Goal: Navigation & Orientation: Find specific page/section

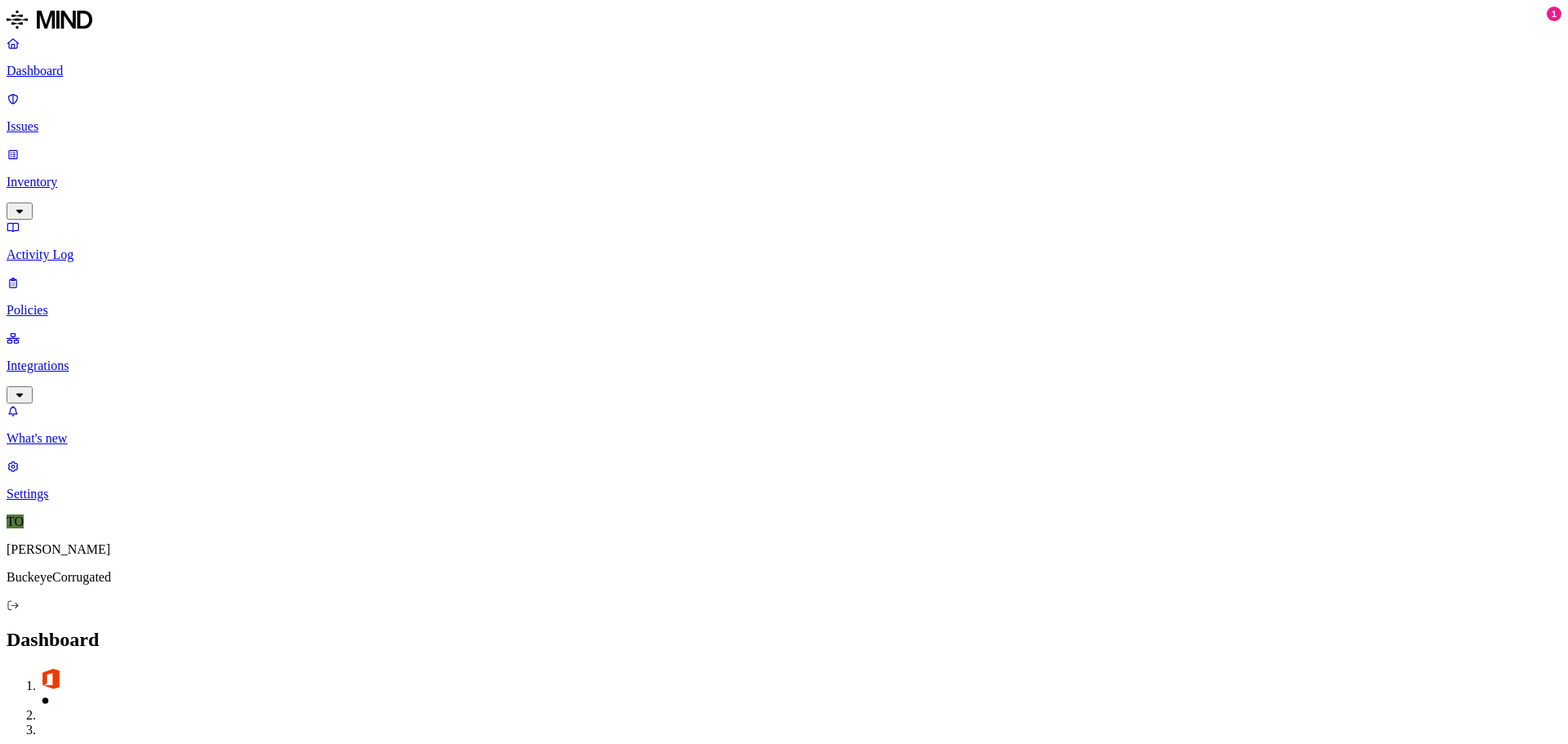
click at [71, 67] on p "Dashboard" at bounding box center [784, 71] width 1555 height 15
click at [43, 358] on p "Integrations" at bounding box center [784, 366] width 1555 height 15
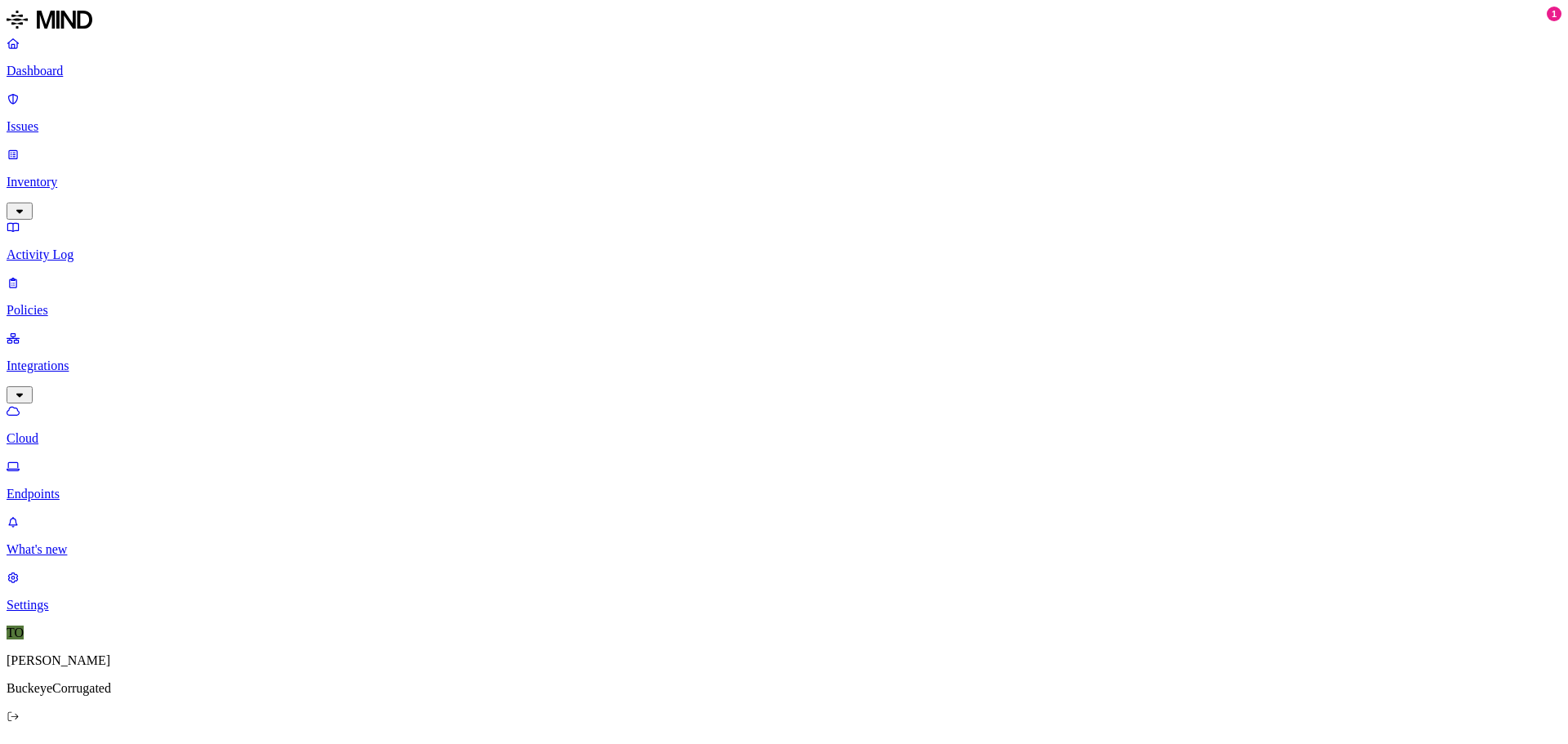
click at [89, 487] on p "Endpoints" at bounding box center [784, 494] width 1555 height 15
